Goal: Use online tool/utility: Utilize a website feature to perform a specific function

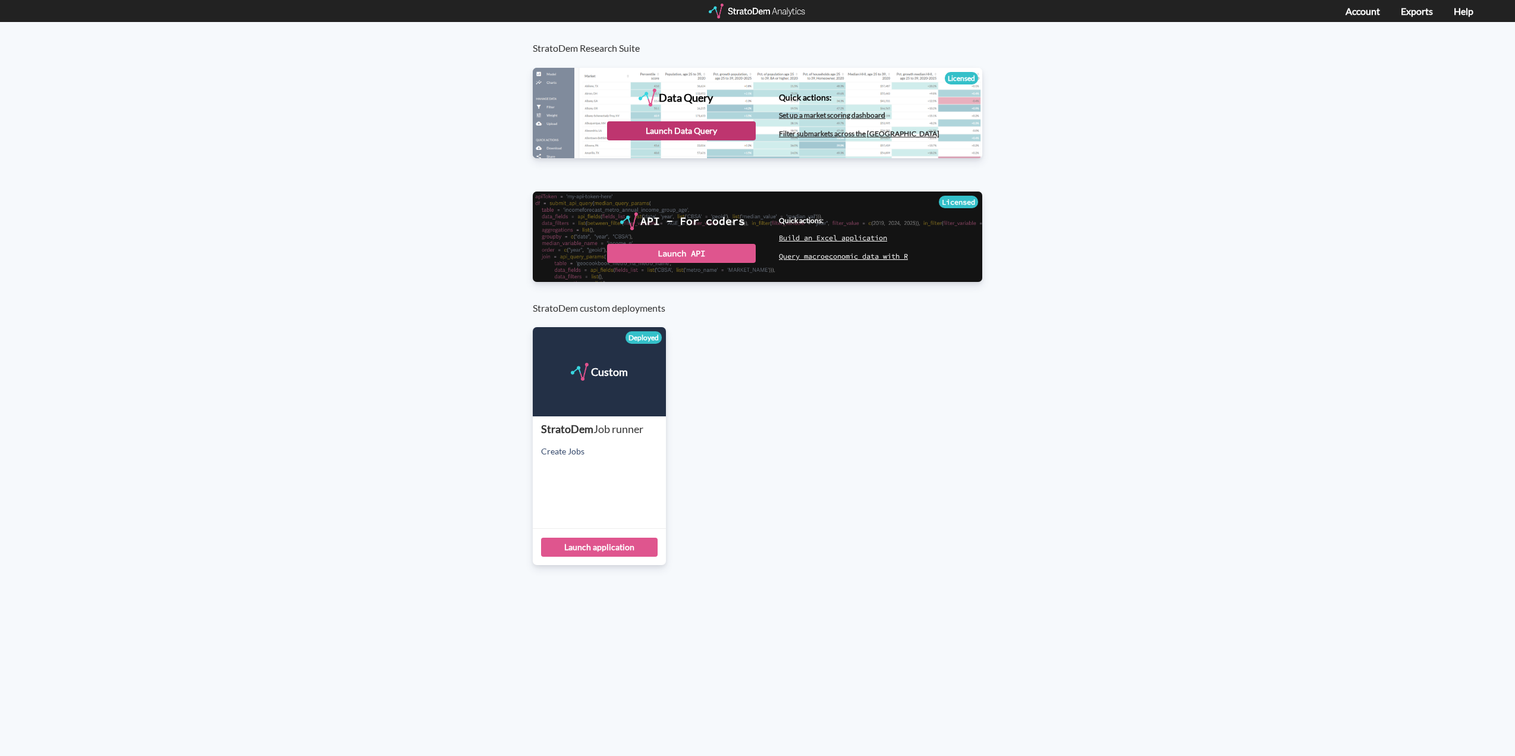
click at [694, 128] on div "Launch Data Query" at bounding box center [681, 130] width 149 height 19
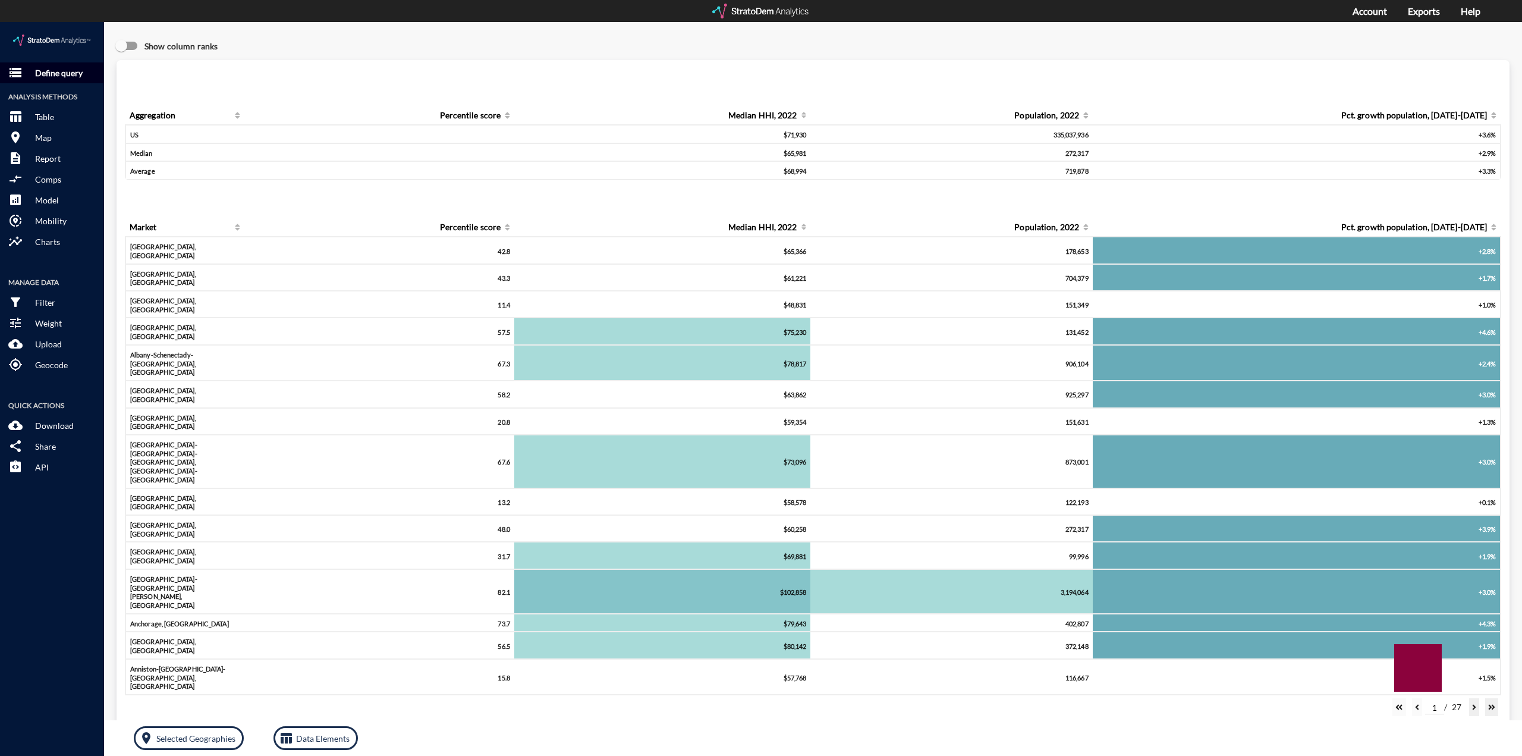
click button "storage Define query"
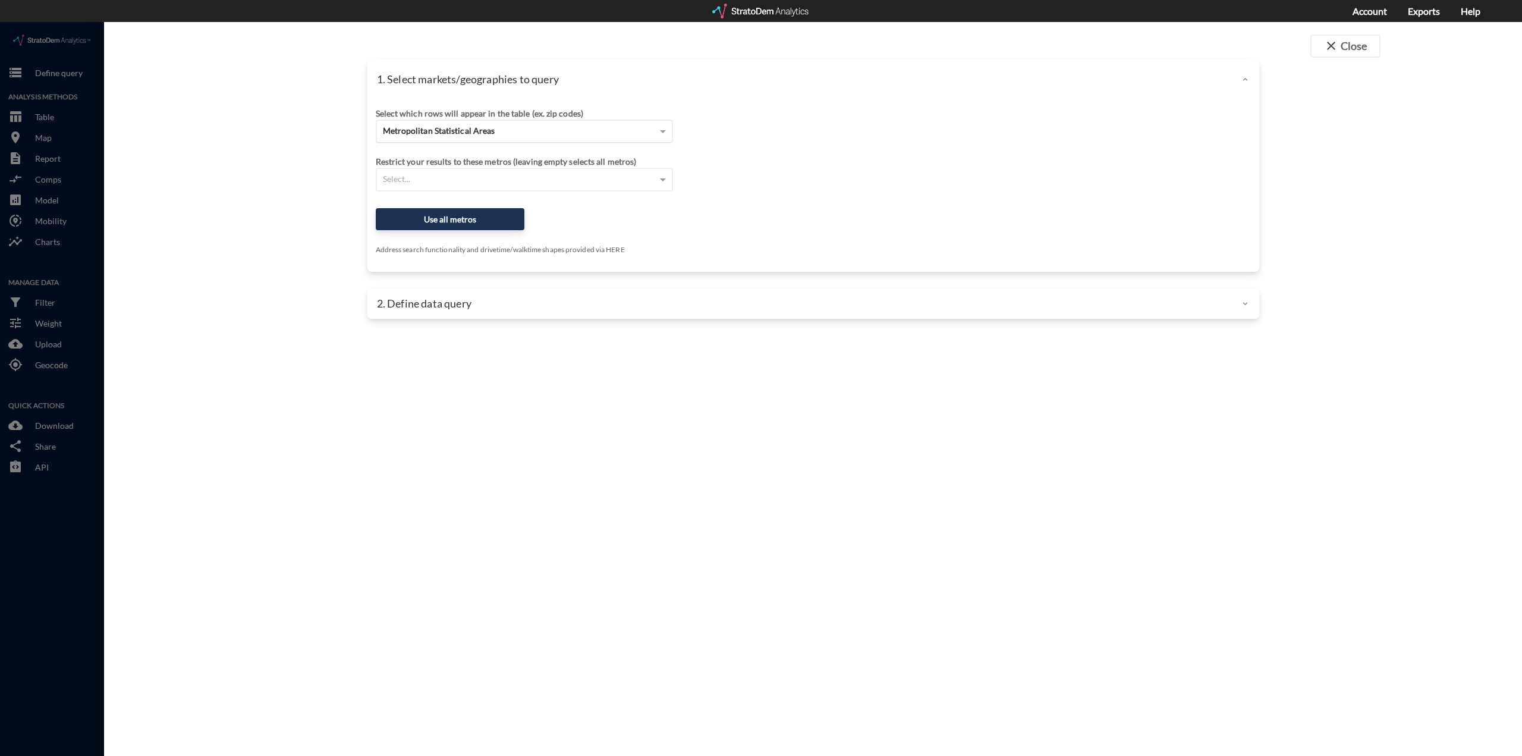
click span "Metropolitan Statistical Areas"
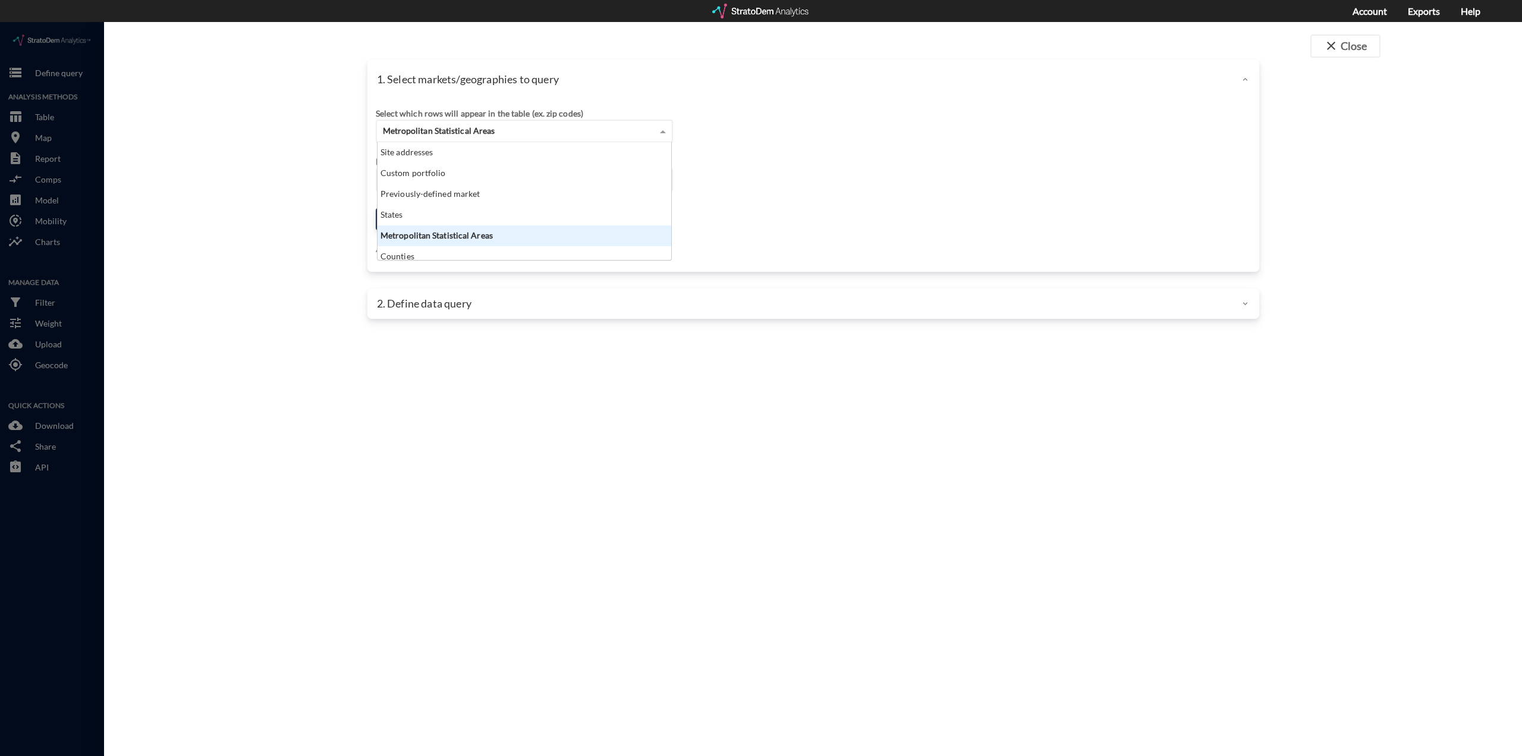
scroll to position [108, 287]
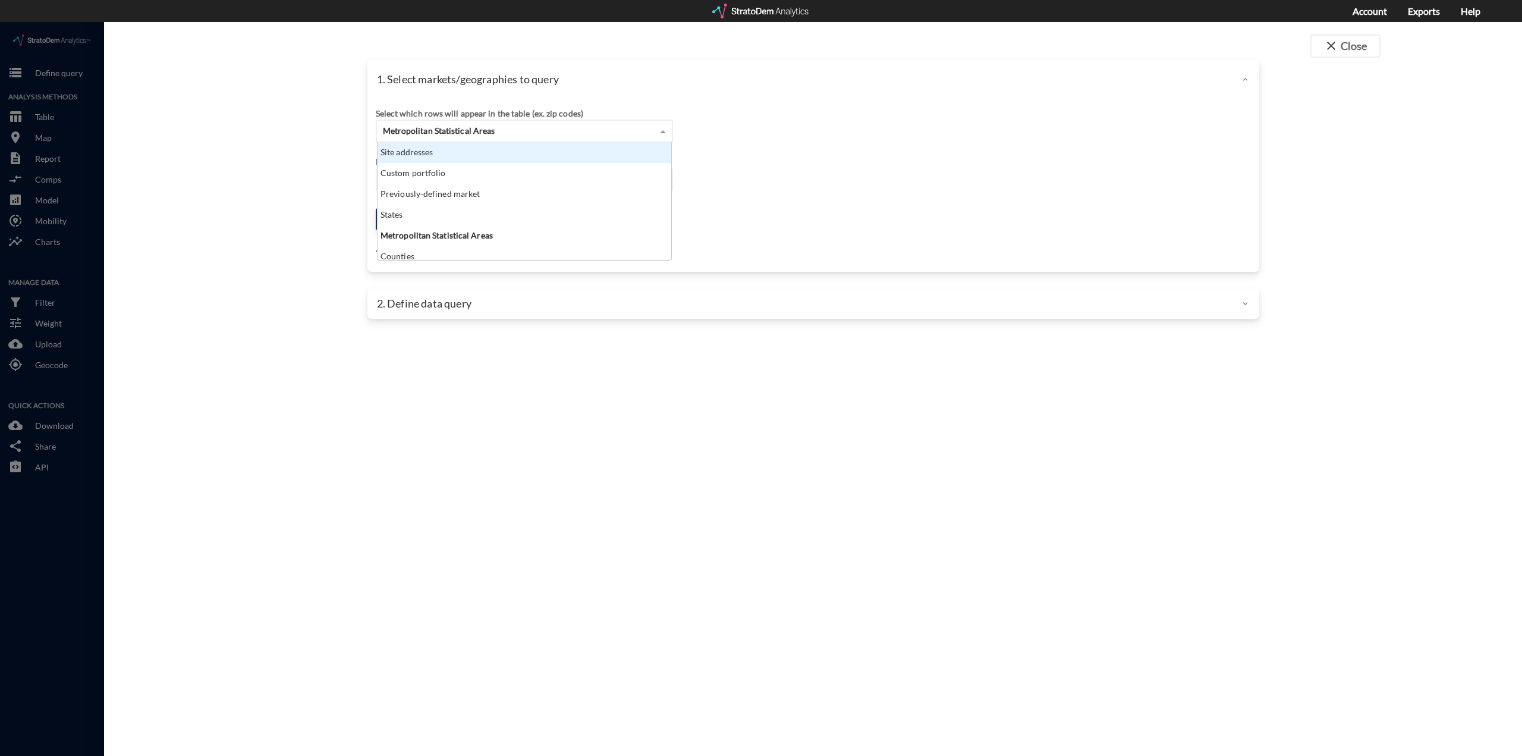
click div "Site addresses"
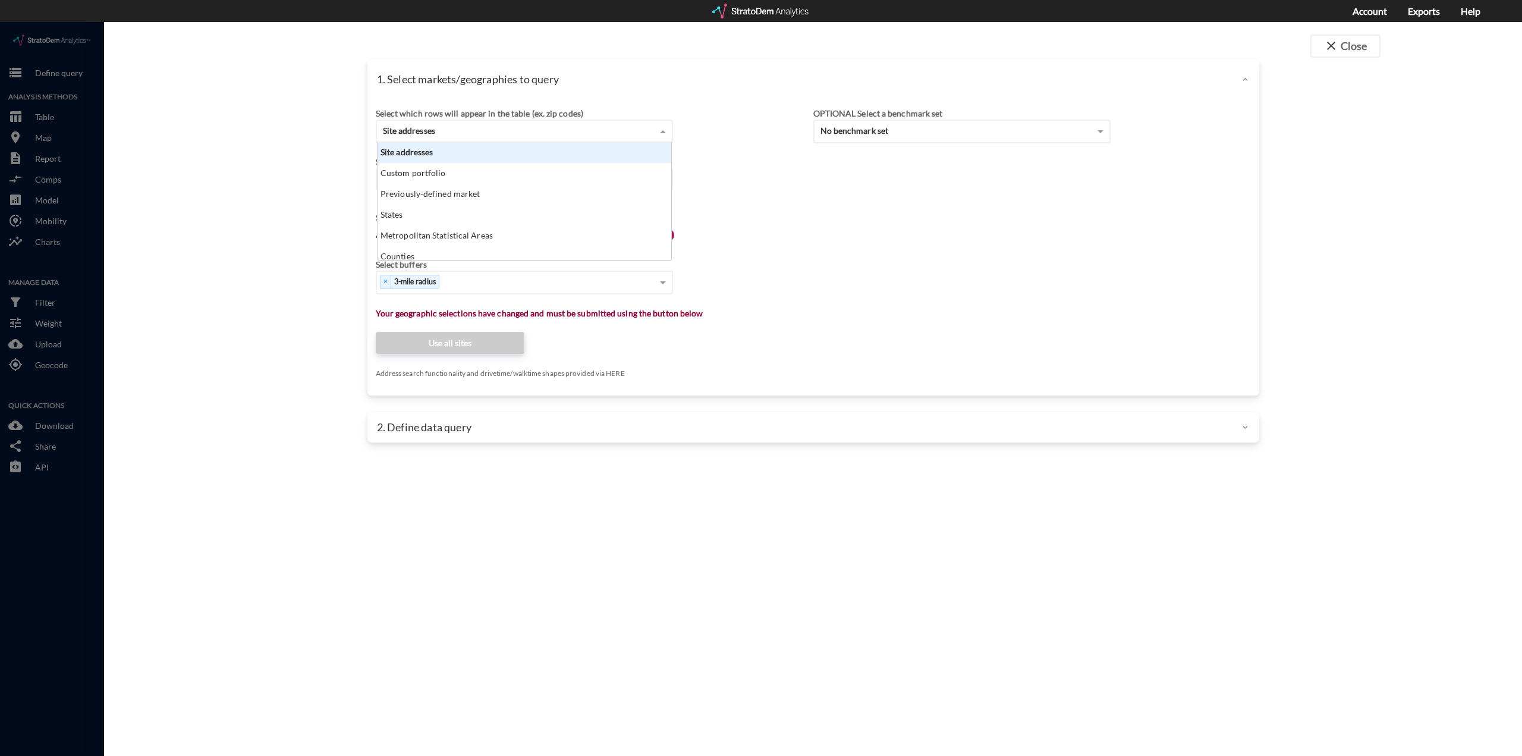
scroll to position [10, 8]
click div "Site addresses"
click input "Enter an address"
paste input "180 N Ada St, Chicago, IL 60607"
type input "180 N Ada St, Chicago, IL 60607"
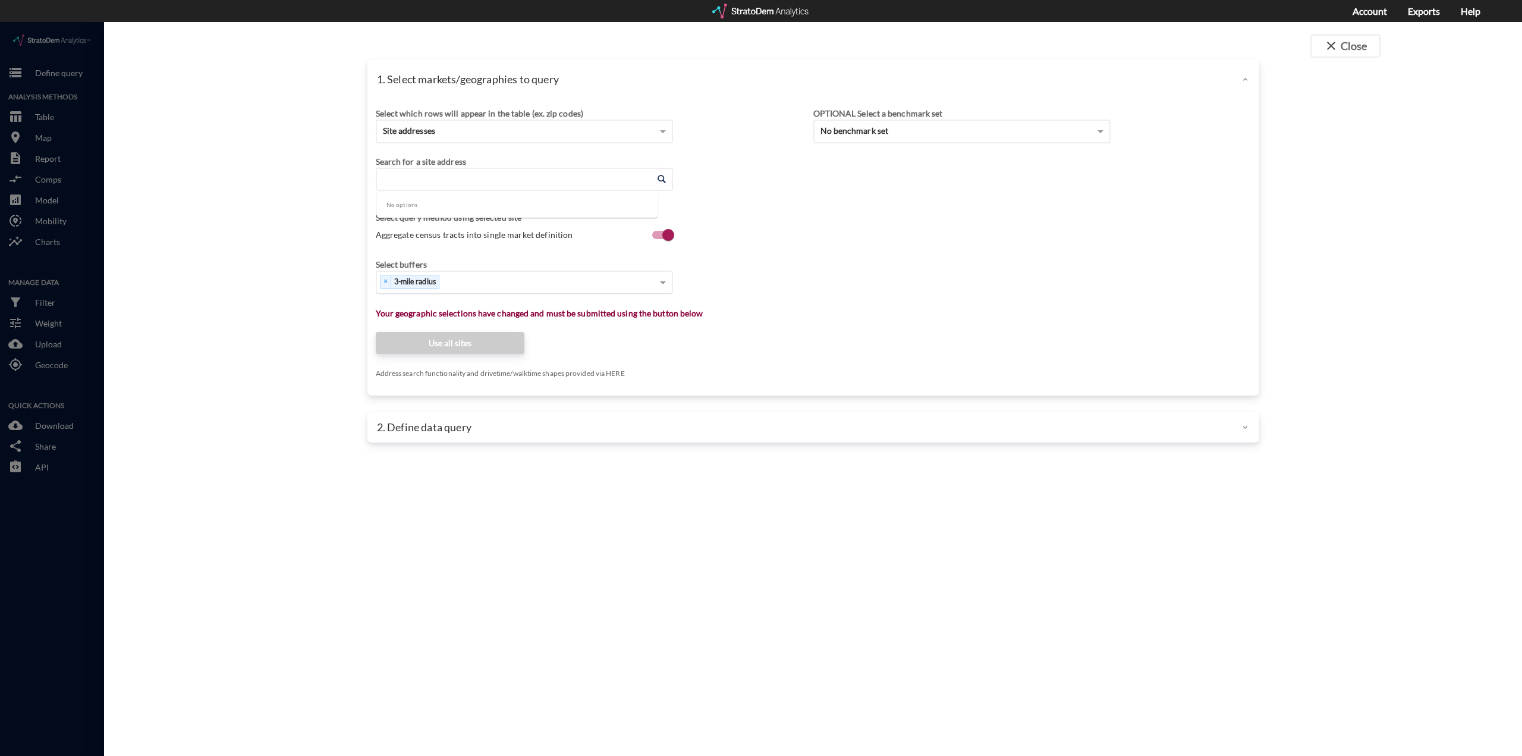
click div "× 3-mile radius"
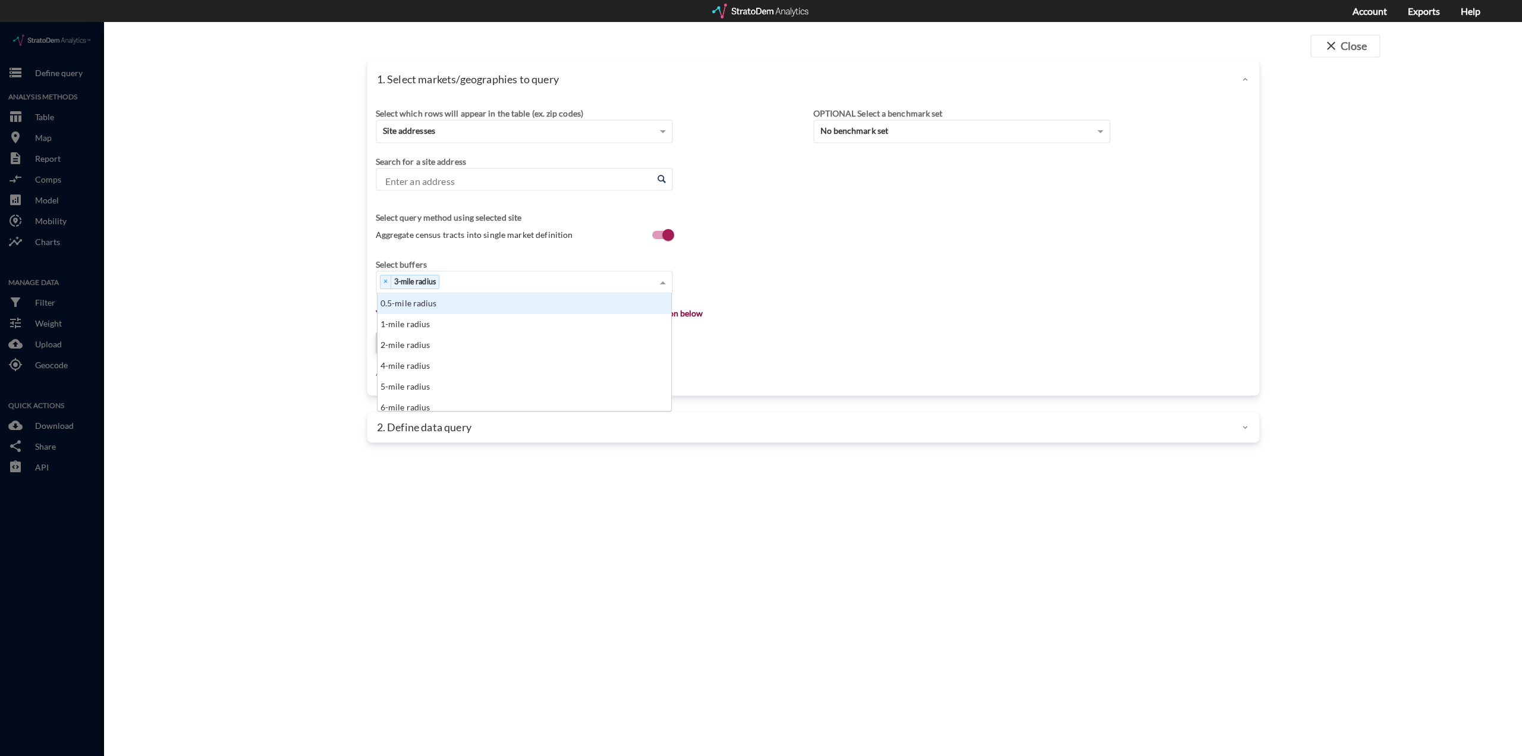
scroll to position [108, 287]
click div "Select..."
type input "1"
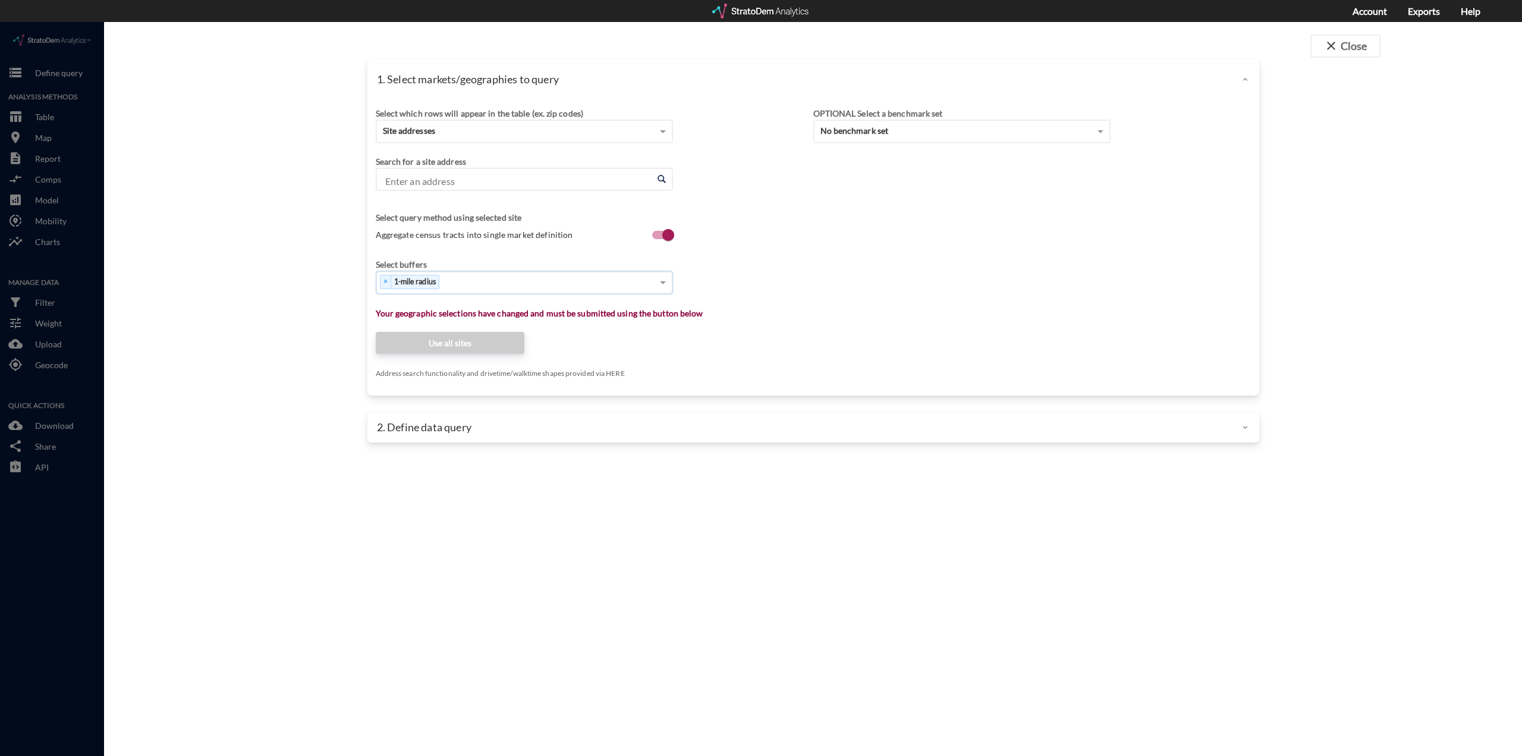
type input "3"
click input "Enter an address"
click li "180 N Ada St, Chicago, Illinois"
type input "180 N Ada St, Chicago, Illinois"
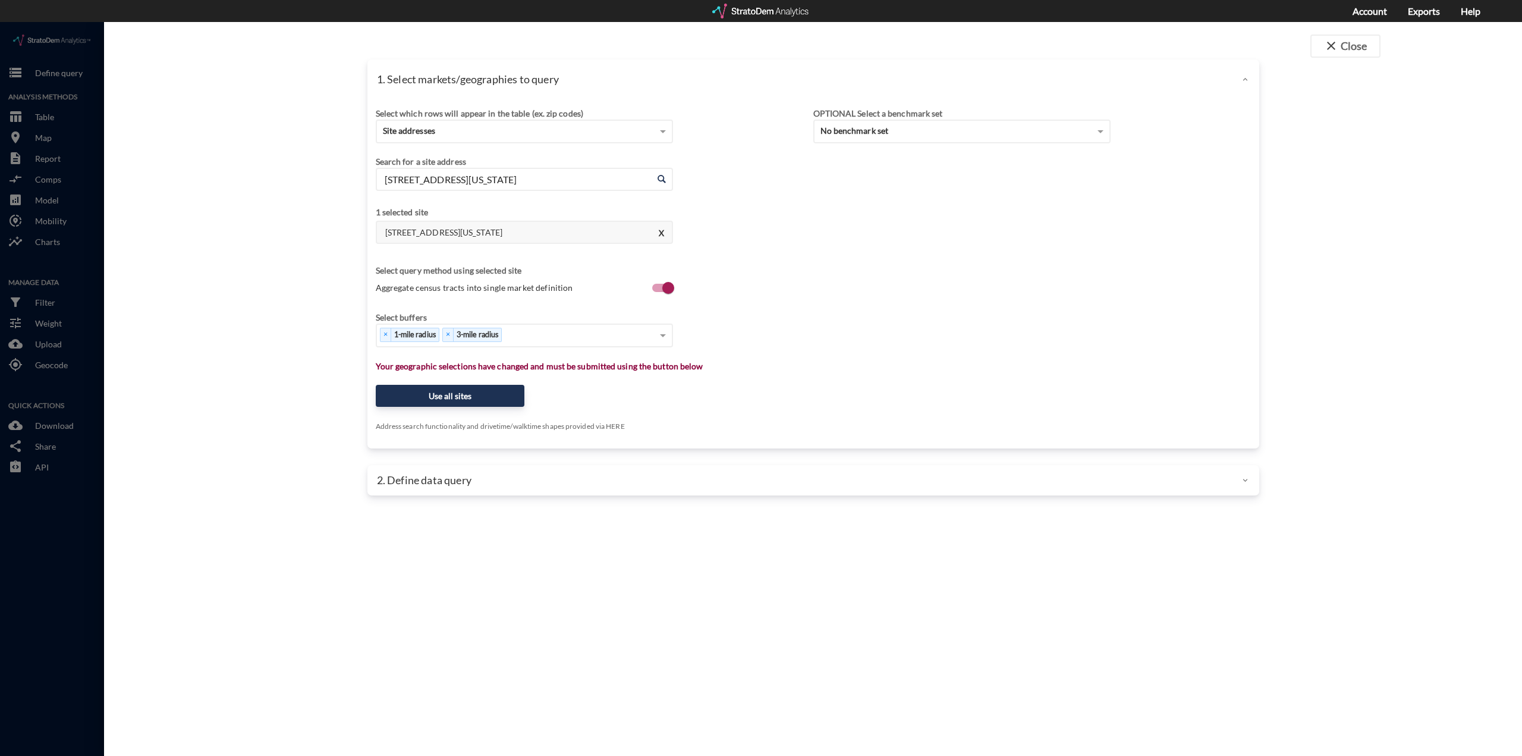
click div "Select which rows will appear in the table (ex. zip codes) Site addresses Selec…"
click button "Use all sites"
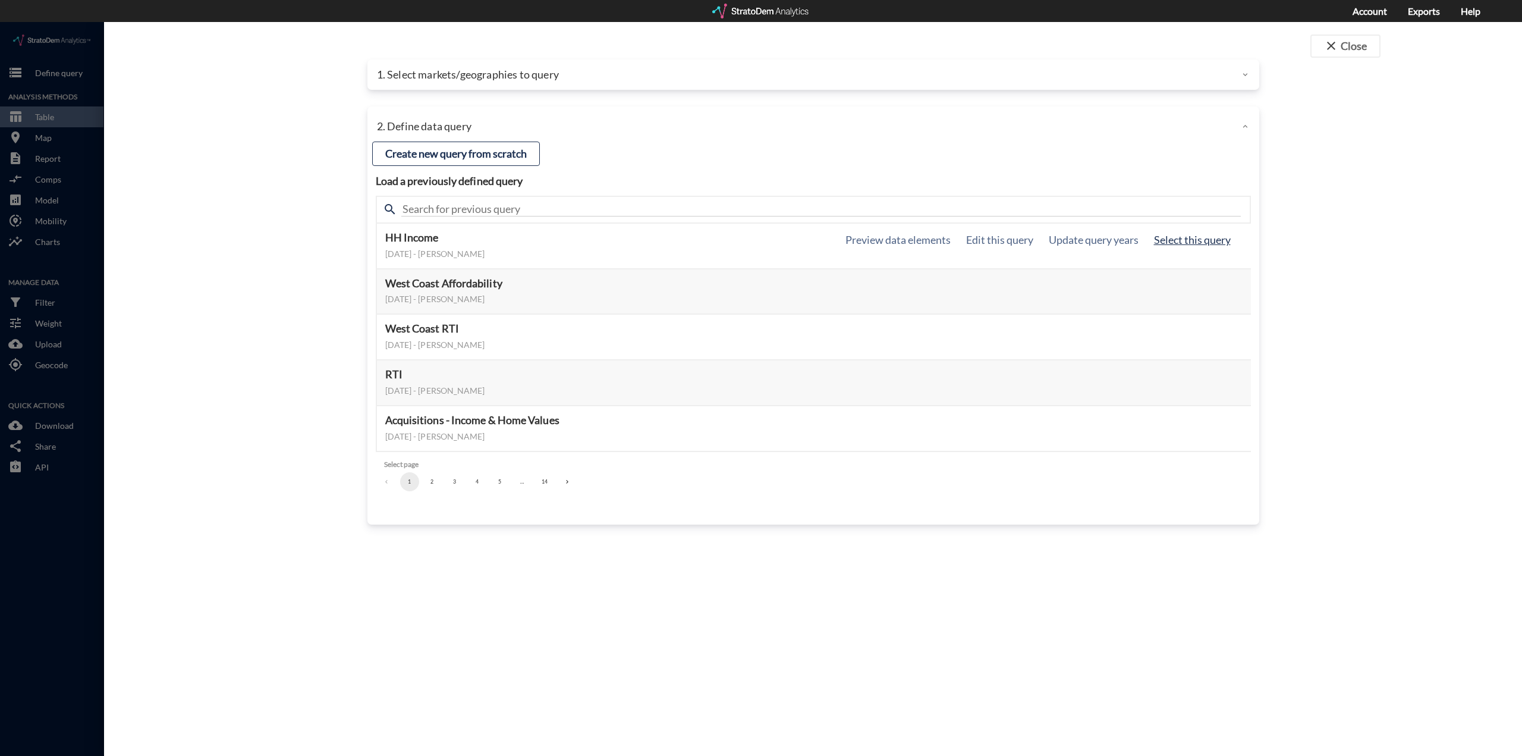
click button "Select this query"
